Goal: Ask a question

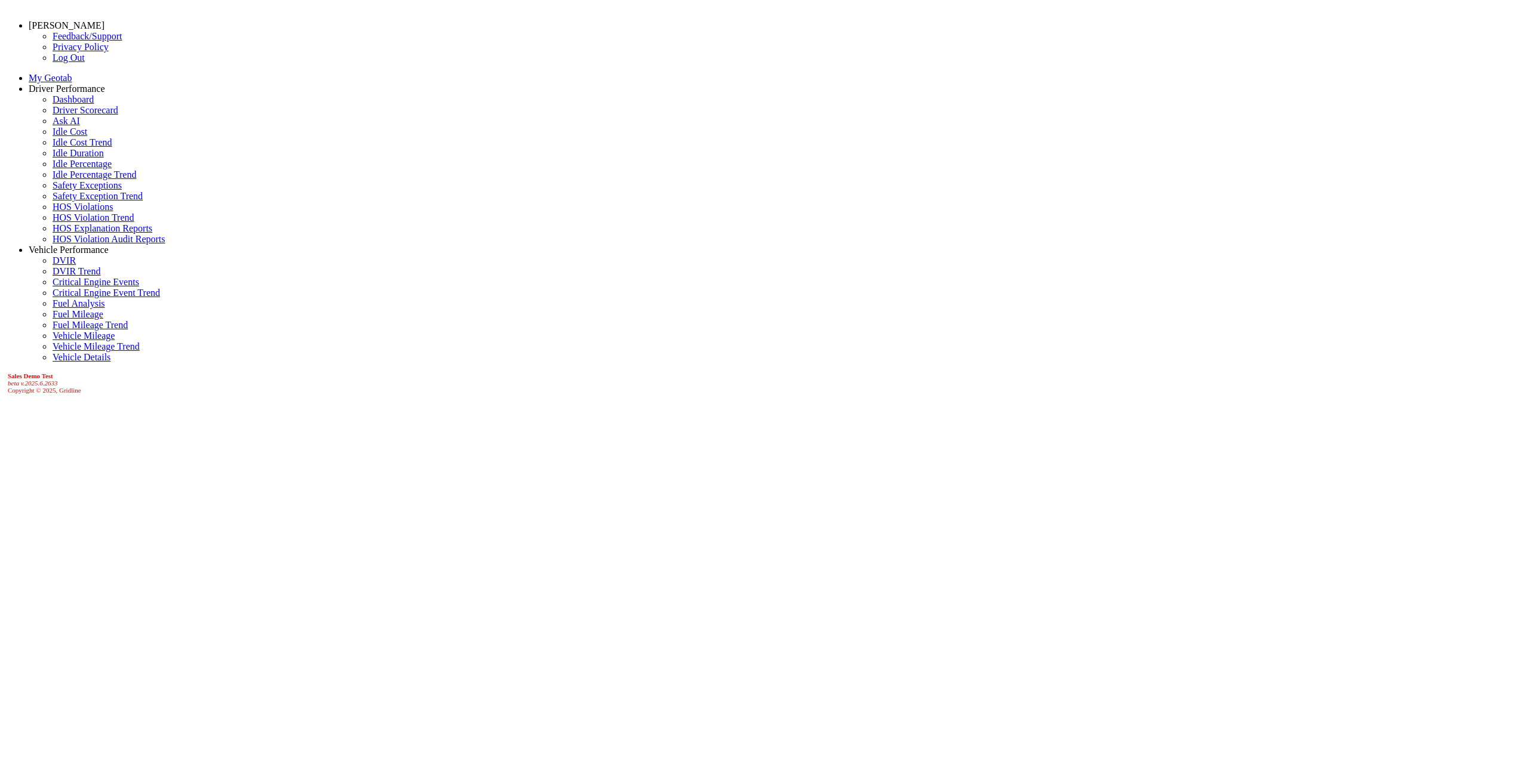
click at [53, 126] on link "Ask AI" at bounding box center [67, 121] width 27 height 10
type input "**********"
